Goal: Check status: Check status

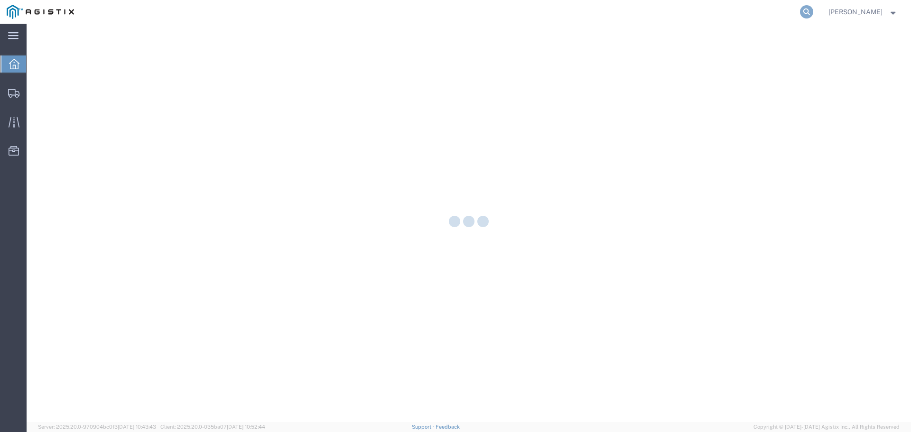
click at [809, 11] on icon at bounding box center [806, 11] width 13 height 13
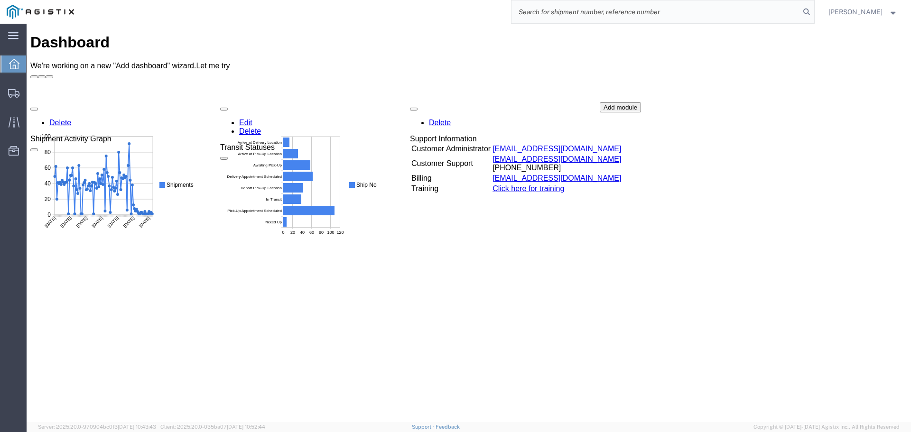
paste input "530505620"
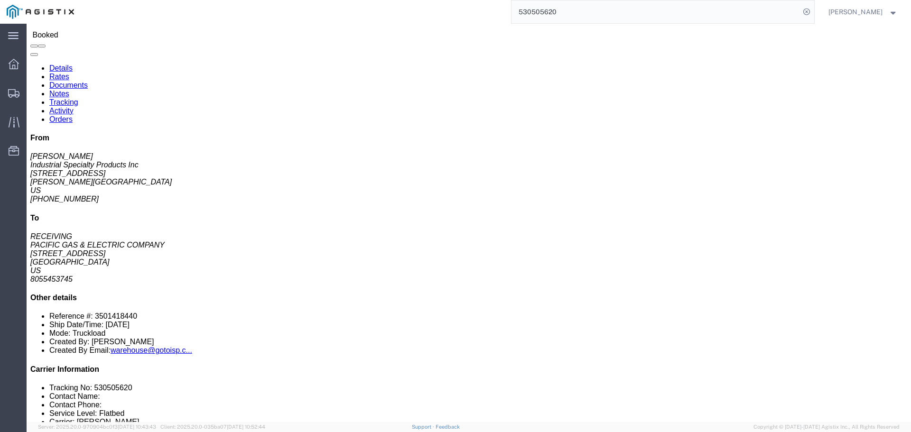
scroll to position [47, 0]
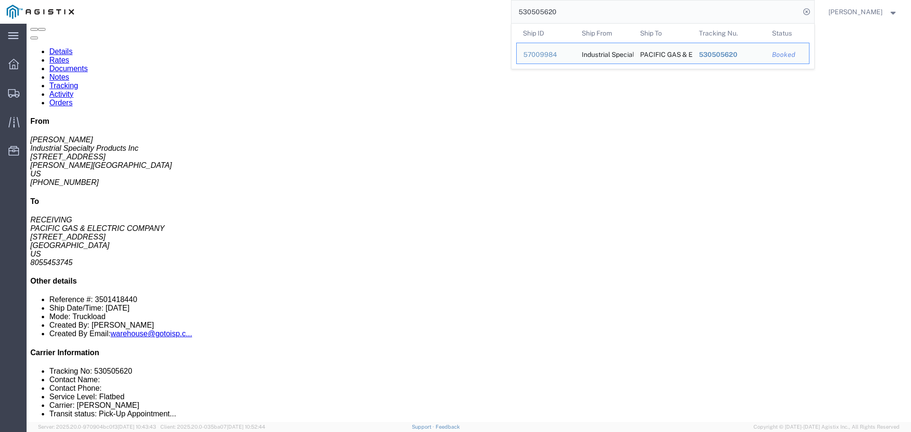
drag, startPoint x: 628, startPoint y: 9, endPoint x: 357, endPoint y: -22, distance: 272.3
click at [357, 0] on html "main_menu Created with Sketch. Collapse Menu Dashboard Shipments Traffic Resour…" at bounding box center [455, 216] width 911 height 432
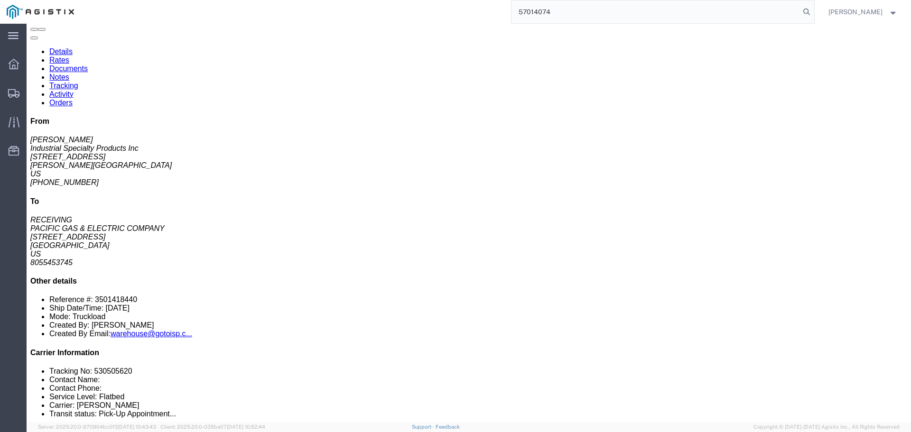
type input "57014074"
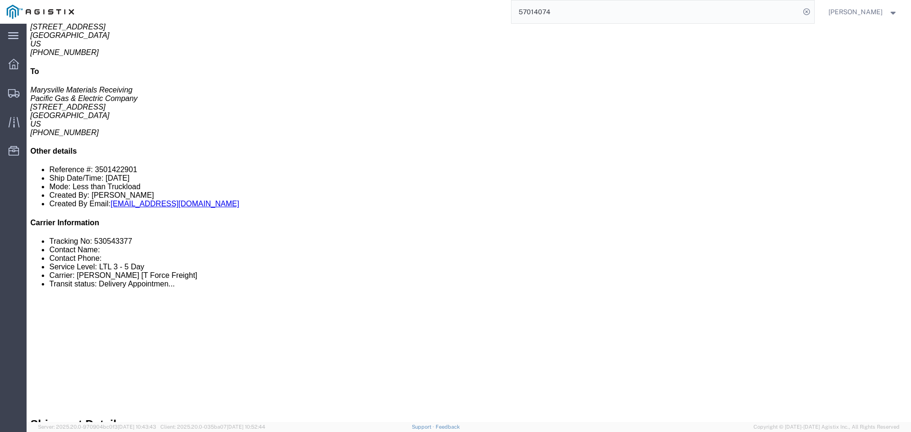
scroll to position [190, 0]
